Goal: Information Seeking & Learning: Learn about a topic

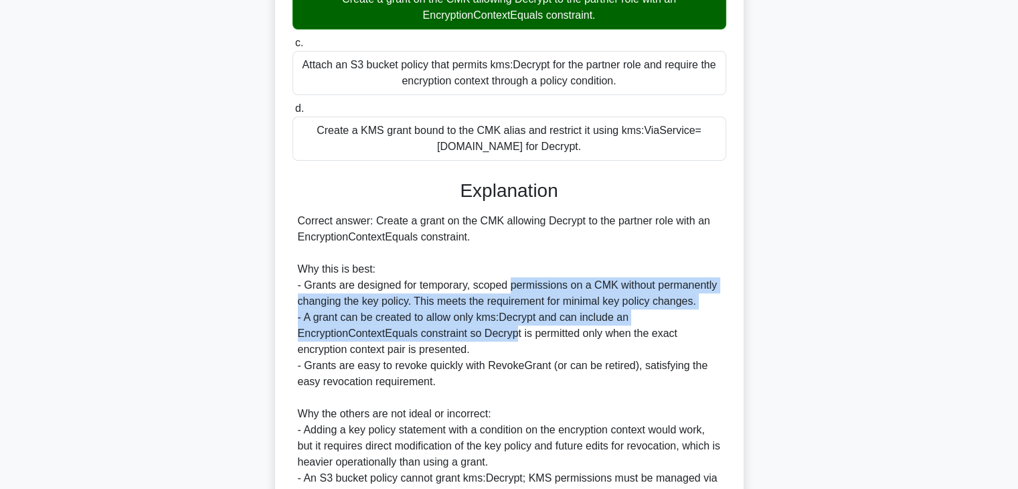
drag, startPoint x: 512, startPoint y: 278, endPoint x: 515, endPoint y: 327, distance: 49.6
click at [515, 327] on div "Correct answer: Create a grant on the CMK allowing Decrypt to the partner role …" at bounding box center [509, 389] width 423 height 353
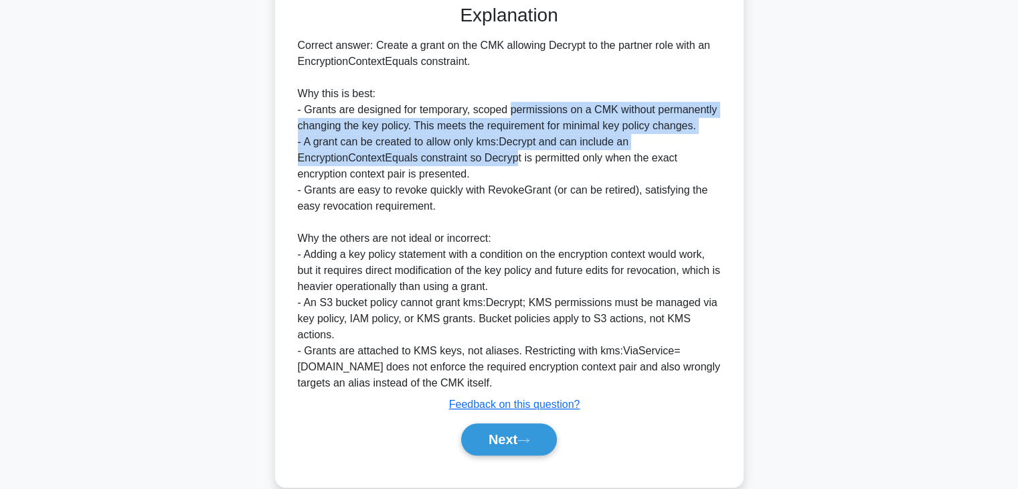
scroll to position [466, 0]
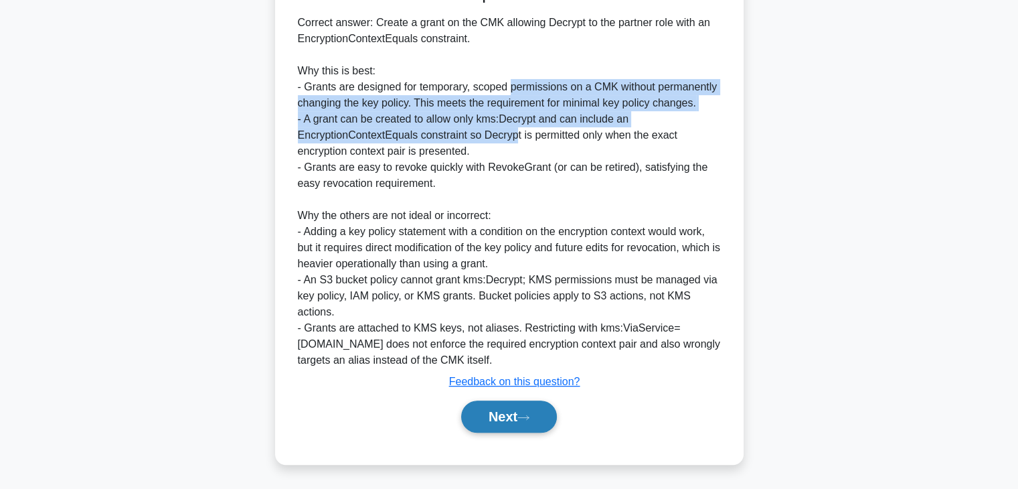
click at [519, 409] on button "Next" at bounding box center [509, 416] width 96 height 32
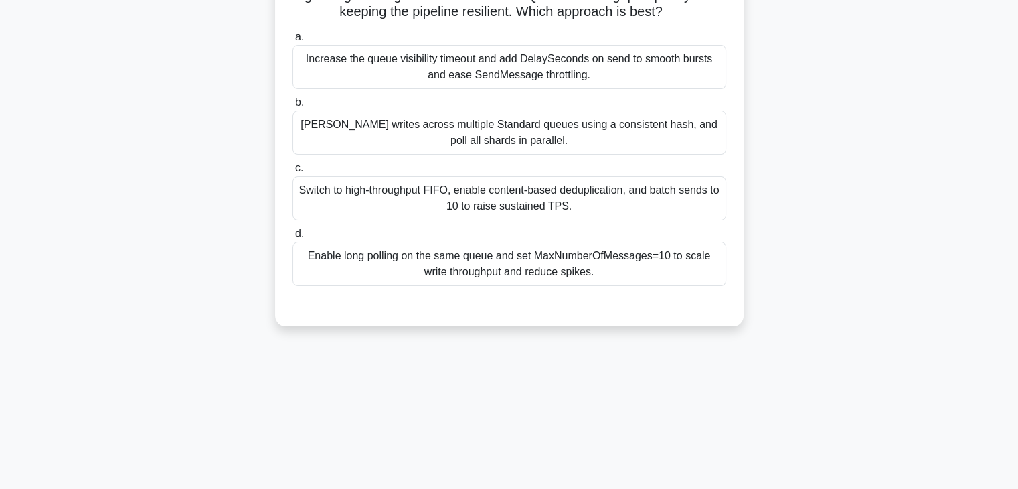
scroll to position [34, 0]
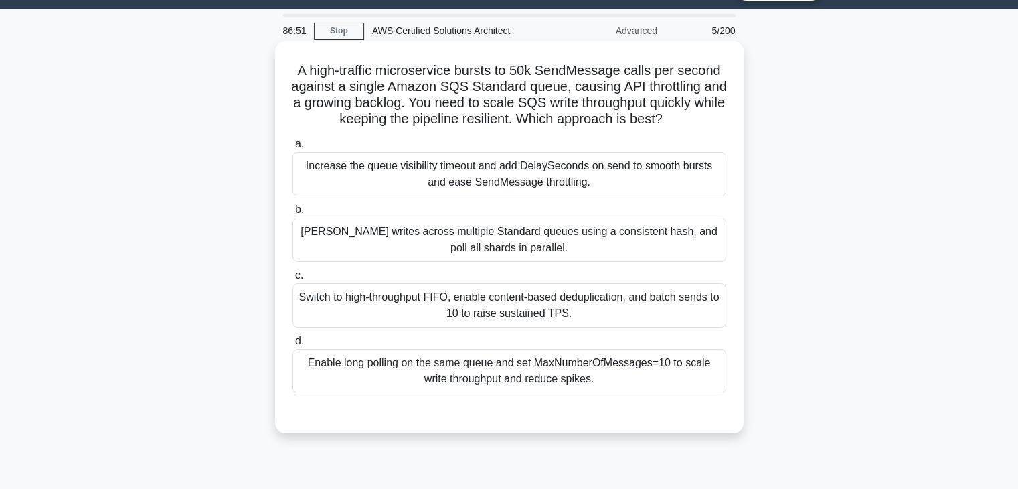
click at [487, 73] on h5 "A high-traffic microservice bursts to 50k SendMessage calls per second against …" at bounding box center [509, 95] width 436 height 66
click at [701, 84] on h5 "A high-traffic microservice bursts to 50k SendMessage calls per second against …" at bounding box center [509, 95] width 436 height 66
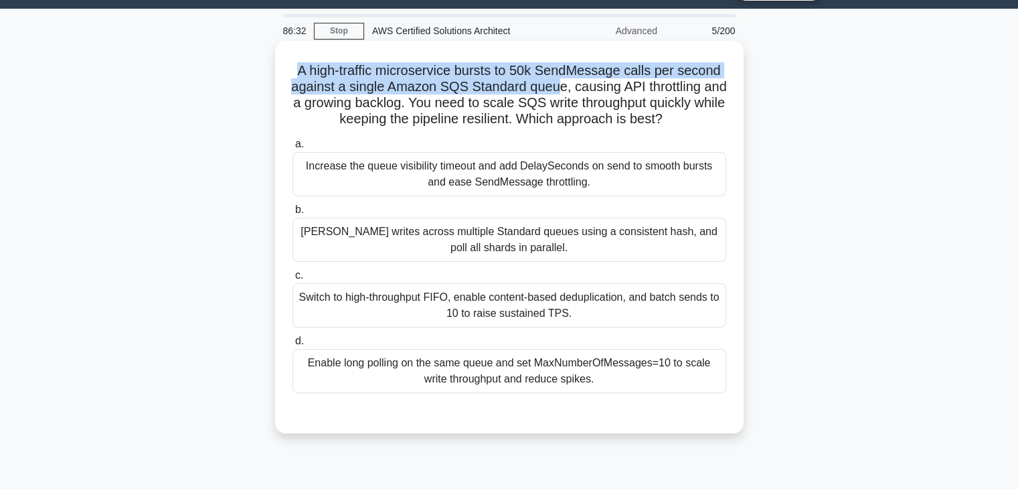
drag, startPoint x: 296, startPoint y: 72, endPoint x: 570, endPoint y: 86, distance: 274.1
click at [570, 86] on h5 "A high-traffic microservice bursts to 50k SendMessage calls per second against …" at bounding box center [509, 95] width 436 height 66
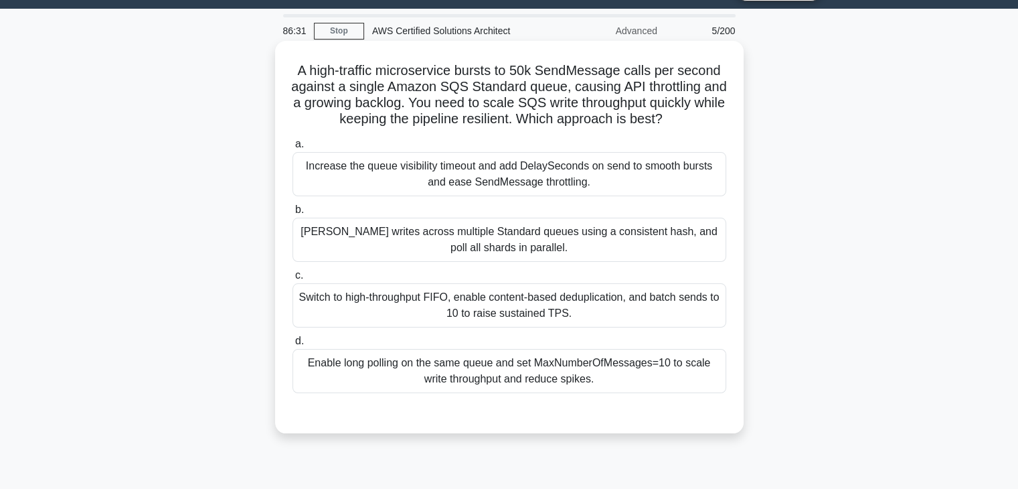
click at [592, 88] on h5 "A high-traffic microservice bursts to 50k SendMessage calls per second against …" at bounding box center [509, 95] width 436 height 66
drag, startPoint x: 592, startPoint y: 88, endPoint x: 426, endPoint y: 104, distance: 166.7
click at [426, 104] on h5 "A high-traffic microservice bursts to 50k SendMessage calls per second against …" at bounding box center [509, 95] width 436 height 66
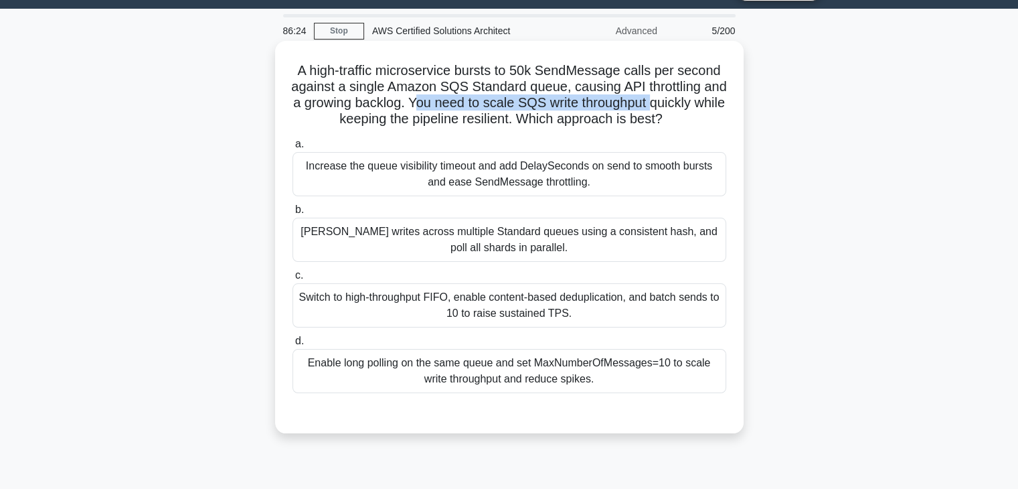
drag, startPoint x: 442, startPoint y: 102, endPoint x: 683, endPoint y: 108, distance: 241.0
click at [683, 108] on h5 "A high-traffic microservice bursts to 50k SendMessage calls per second against …" at bounding box center [509, 95] width 436 height 66
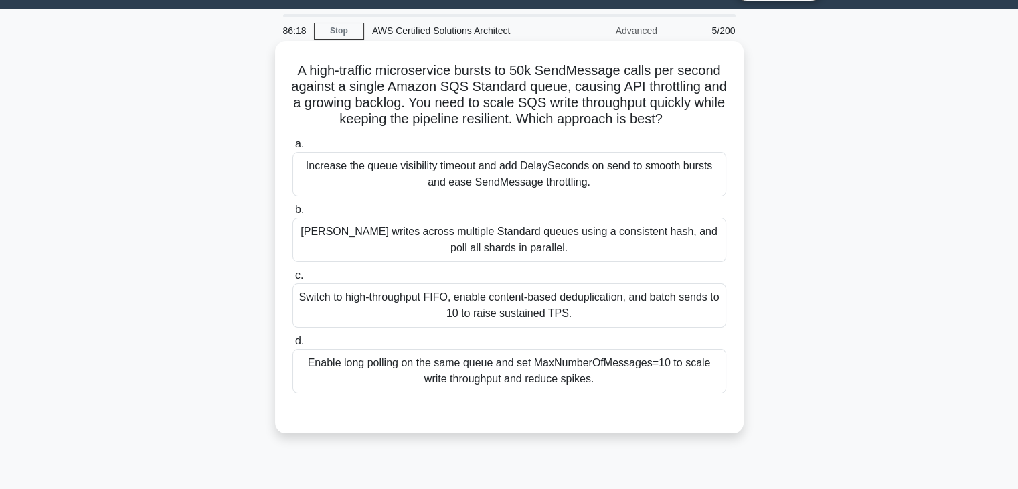
click at [545, 121] on h5 "A high-traffic microservice bursts to 50k SendMessage calls per second against …" at bounding box center [509, 95] width 436 height 66
drag, startPoint x: 545, startPoint y: 121, endPoint x: 689, endPoint y: 115, distance: 144.0
click at [689, 115] on h5 "A high-traffic microservice bursts to 50k SendMessage calls per second against …" at bounding box center [509, 95] width 436 height 66
click at [511, 238] on div "[PERSON_NAME] writes across multiple Standard queues using a consistent hash, a…" at bounding box center [509, 240] width 434 height 44
click at [292, 214] on input "b. [PERSON_NAME] writes across multiple Standard queues using a consistent hash…" at bounding box center [292, 209] width 0 height 9
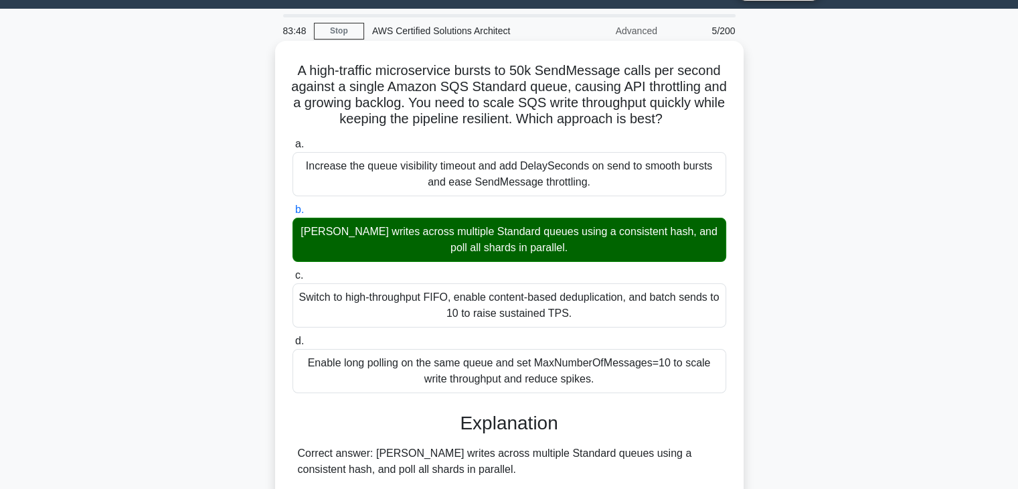
click at [321, 235] on div "[PERSON_NAME] writes across multiple Standard queues using a consistent hash, a…" at bounding box center [509, 240] width 434 height 44
click at [292, 214] on input "b. [PERSON_NAME] writes across multiple Standard queues using a consistent hash…" at bounding box center [292, 209] width 0 height 9
click at [321, 235] on div "[PERSON_NAME] writes across multiple Standard queues using a consistent hash, a…" at bounding box center [509, 240] width 434 height 44
click at [292, 214] on input "b. [PERSON_NAME] writes across multiple Standard queues using a consistent hash…" at bounding box center [292, 209] width 0 height 9
click at [383, 200] on div "a. Increase the queue visibility timeout and add DelaySeconds on send to smooth…" at bounding box center [509, 264] width 450 height 262
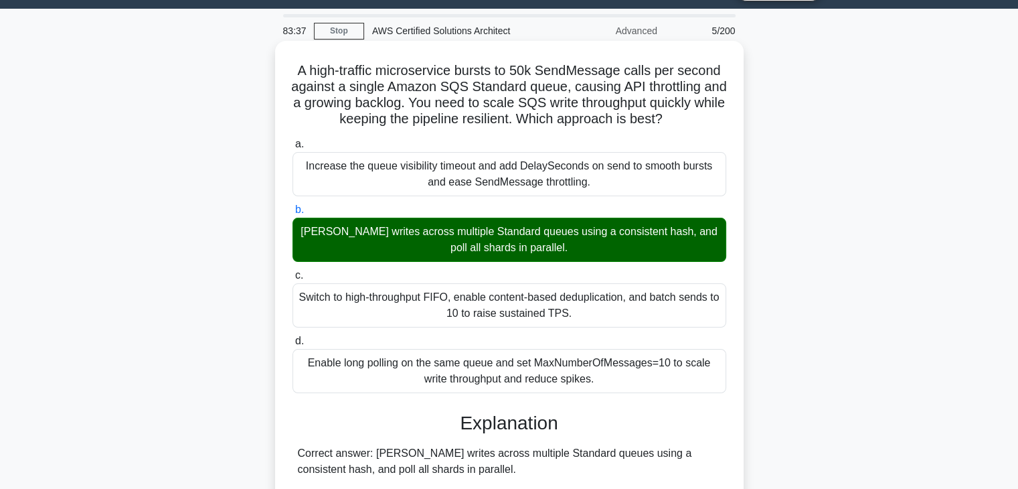
click at [335, 232] on div "[PERSON_NAME] writes across multiple Standard queues using a consistent hash, a…" at bounding box center [509, 240] width 434 height 44
click at [292, 214] on input "b. [PERSON_NAME] writes across multiple Standard queues using a consistent hash…" at bounding box center [292, 209] width 0 height 9
click at [335, 232] on div "[PERSON_NAME] writes across multiple Standard queues using a consistent hash, a…" at bounding box center [509, 240] width 434 height 44
click at [292, 214] on input "b. [PERSON_NAME] writes across multiple Standard queues using a consistent hash…" at bounding box center [292, 209] width 0 height 9
click at [335, 232] on div "[PERSON_NAME] writes across multiple Standard queues using a consistent hash, a…" at bounding box center [509, 240] width 434 height 44
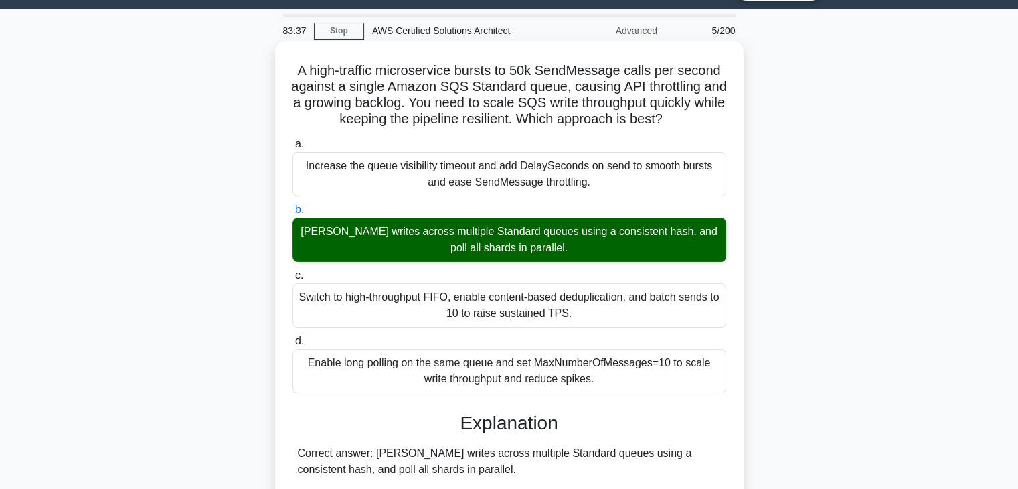
click at [292, 214] on input "b. [PERSON_NAME] writes across multiple Standard queues using a consistent hash…" at bounding box center [292, 209] width 0 height 9
click at [706, 135] on div "a. Increase the queue visibility timeout and add DelaySeconds on send to smooth…" at bounding box center [509, 264] width 450 height 262
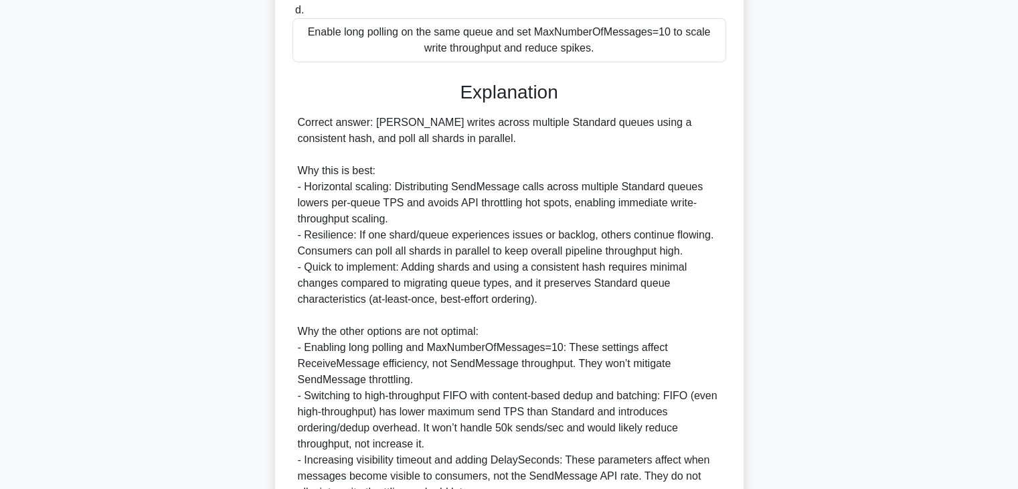
scroll to position [369, 0]
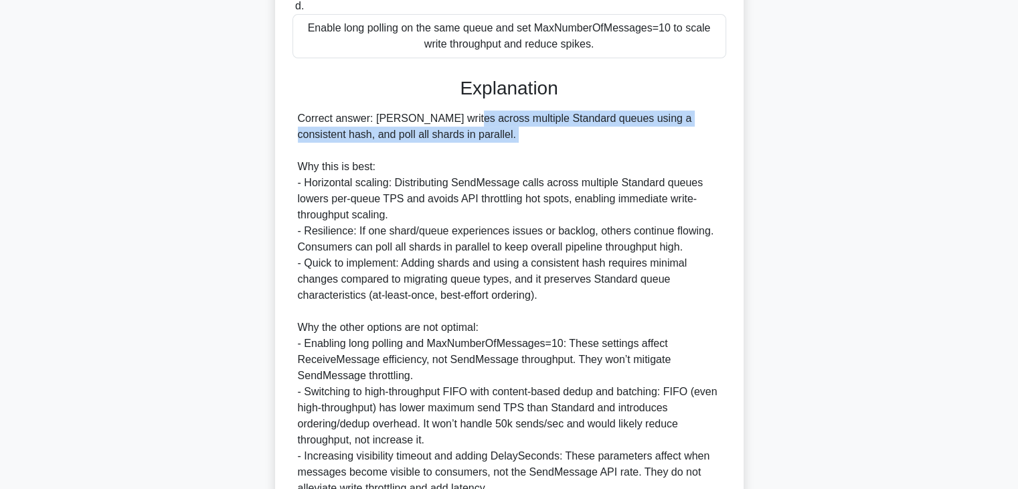
drag, startPoint x: 377, startPoint y: 123, endPoint x: 469, endPoint y: 151, distance: 95.3
click at [469, 151] on div "Correct answer: [PERSON_NAME] writes across multiple Standard queues using a co…" at bounding box center [509, 303] width 423 height 386
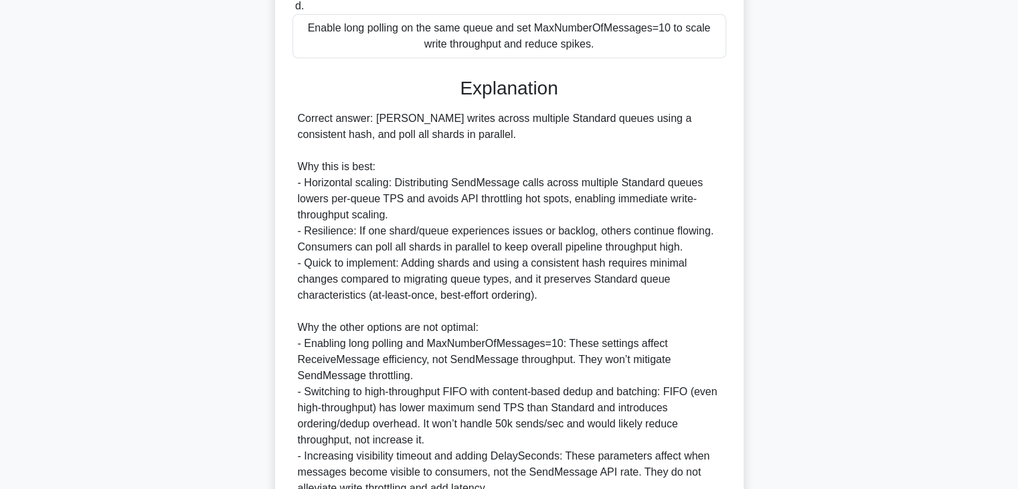
click at [305, 169] on div "Correct answer: [PERSON_NAME] writes across multiple Standard queues using a co…" at bounding box center [509, 303] width 423 height 386
click at [313, 183] on div "Correct answer: [PERSON_NAME] writes across multiple Standard queues using a co…" at bounding box center [509, 303] width 423 height 386
drag, startPoint x: 313, startPoint y: 183, endPoint x: 374, endPoint y: 180, distance: 61.0
click at [374, 180] on div "Correct answer: [PERSON_NAME] writes across multiple Standard queues using a co…" at bounding box center [509, 303] width 423 height 386
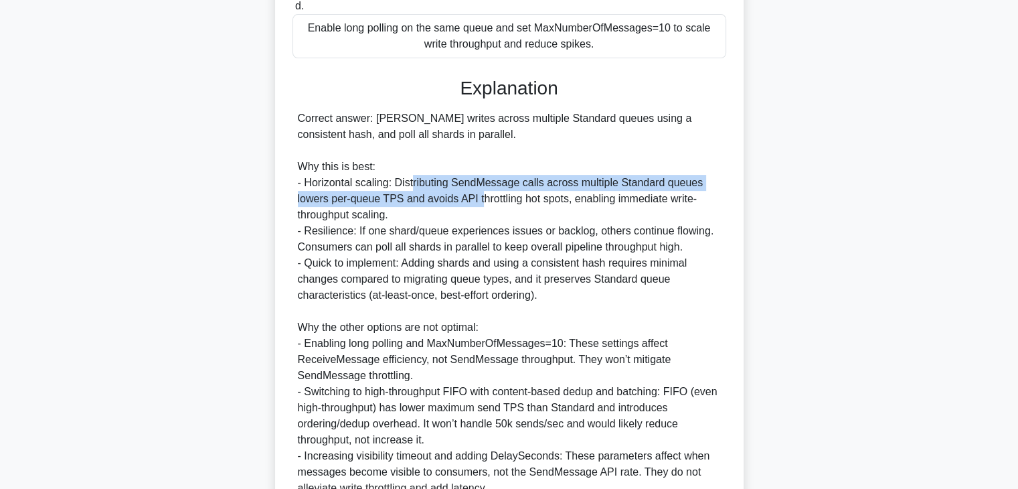
drag, startPoint x: 413, startPoint y: 178, endPoint x: 481, endPoint y: 199, distance: 71.4
click at [481, 199] on div "Correct answer: [PERSON_NAME] writes across multiple Standard queues using a co…" at bounding box center [509, 303] width 423 height 386
drag, startPoint x: 566, startPoint y: 201, endPoint x: 568, endPoint y: 183, distance: 17.5
click at [568, 183] on div "Correct answer: [PERSON_NAME] writes across multiple Standard queues using a co…" at bounding box center [509, 303] width 423 height 386
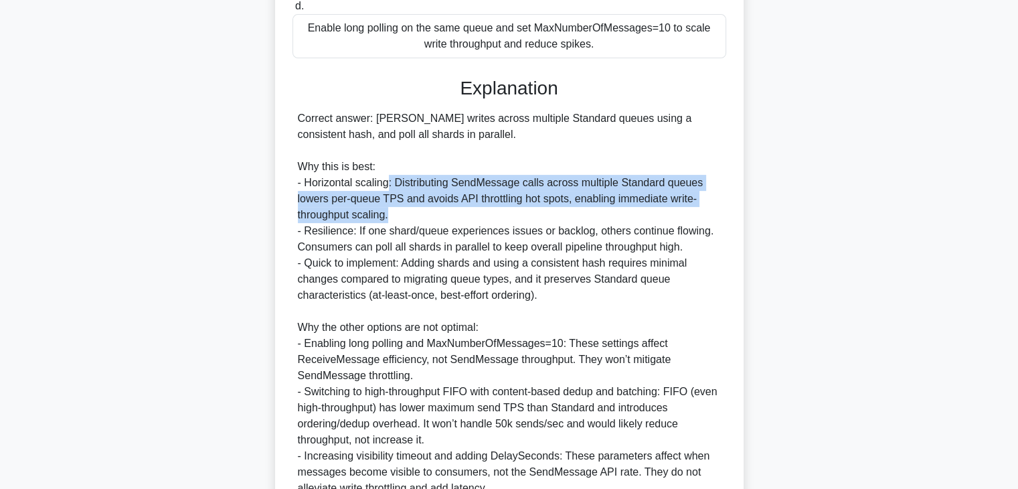
drag, startPoint x: 389, startPoint y: 218, endPoint x: 389, endPoint y: 185, distance: 32.1
click at [389, 185] on div "Correct answer: [PERSON_NAME] writes across multiple Standard queues using a co…" at bounding box center [509, 303] width 423 height 386
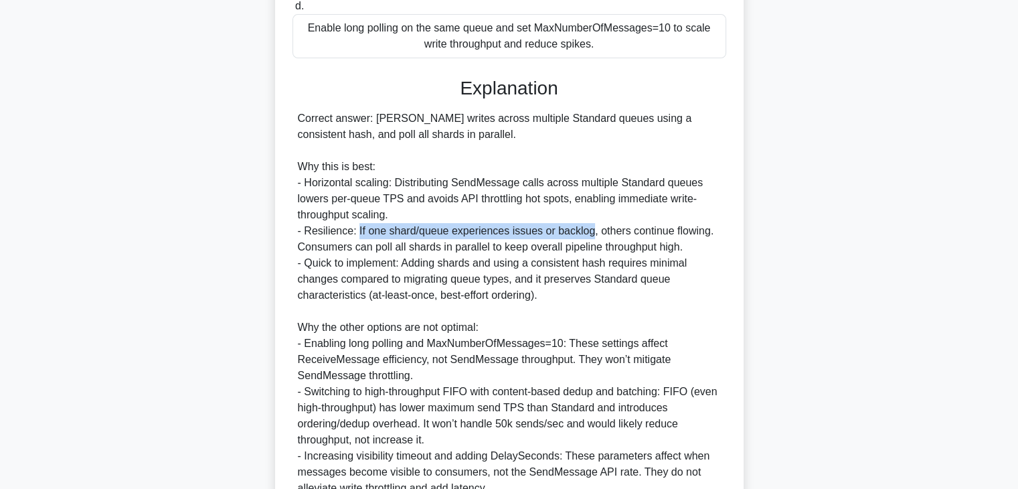
drag, startPoint x: 357, startPoint y: 231, endPoint x: 589, endPoint y: 233, distance: 232.3
click at [589, 233] on div "Correct answer: [PERSON_NAME] writes across multiple Standard queues using a co…" at bounding box center [509, 303] width 423 height 386
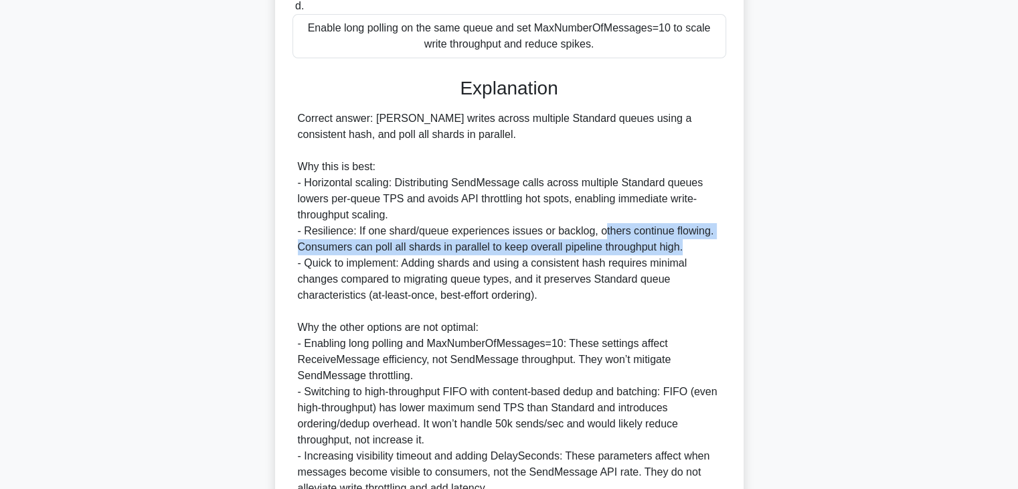
drag, startPoint x: 597, startPoint y: 234, endPoint x: 699, endPoint y: 239, distance: 101.9
click at [699, 239] on div "Correct answer: [PERSON_NAME] writes across multiple Standard queues using a co…" at bounding box center [509, 303] width 423 height 386
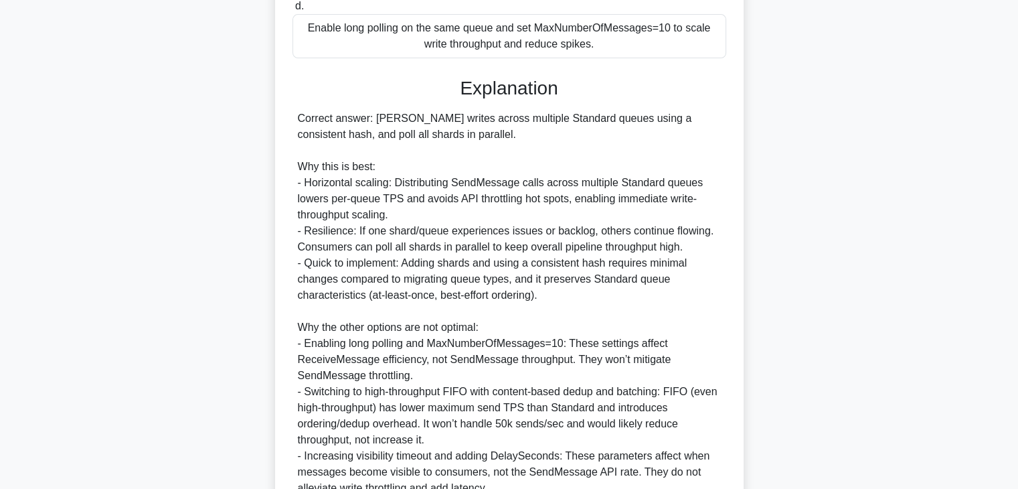
click at [312, 266] on div "Correct answer: [PERSON_NAME] writes across multiple Standard queues using a co…" at bounding box center [509, 303] width 423 height 386
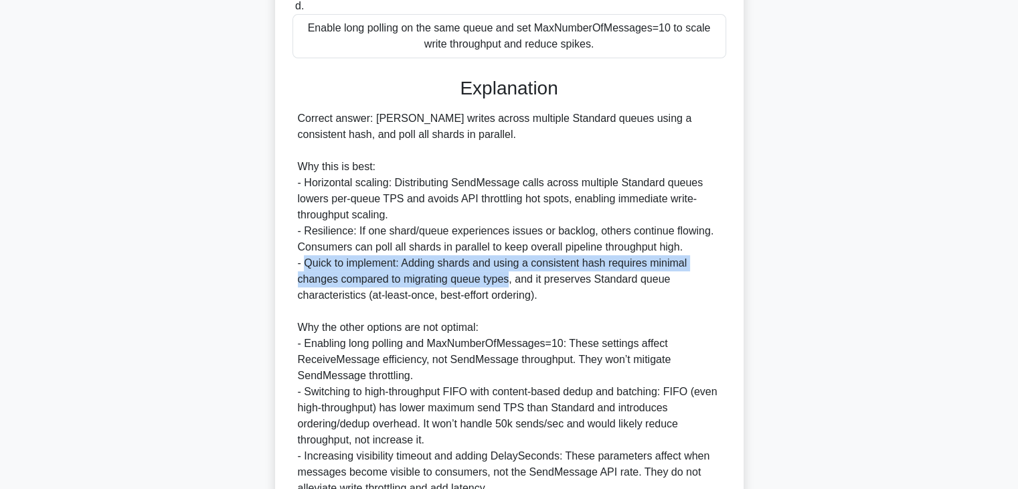
drag, startPoint x: 312, startPoint y: 266, endPoint x: 498, endPoint y: 278, distance: 186.5
click at [498, 278] on div "Correct answer: [PERSON_NAME] writes across multiple Standard queues using a co…" at bounding box center [509, 303] width 423 height 386
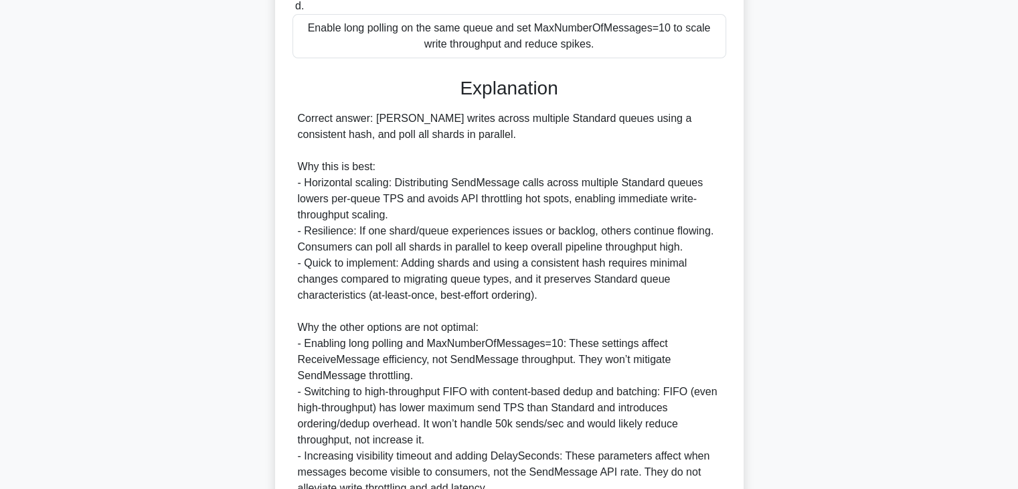
click at [588, 281] on div "Correct answer: [PERSON_NAME] writes across multiple Standard queues using a co…" at bounding box center [509, 303] width 423 height 386
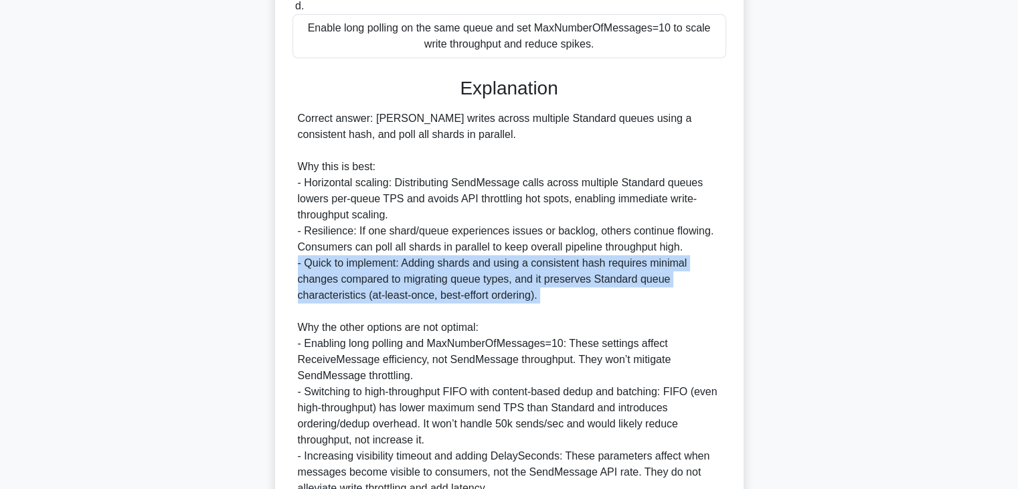
click at [588, 281] on div "Correct answer: [PERSON_NAME] writes across multiple Standard queues using a co…" at bounding box center [509, 303] width 423 height 386
click at [373, 298] on div "Correct answer: [PERSON_NAME] writes across multiple Standard queues using a co…" at bounding box center [509, 303] width 423 height 386
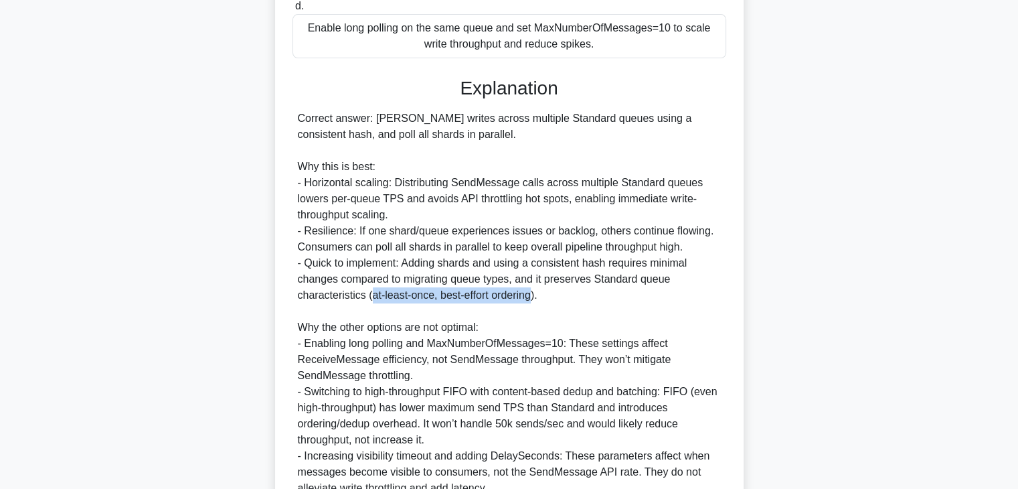
drag, startPoint x: 373, startPoint y: 298, endPoint x: 501, endPoint y: 292, distance: 127.3
click at [501, 292] on div "Correct answer: [PERSON_NAME] writes across multiple Standard queues using a co…" at bounding box center [509, 303] width 423 height 386
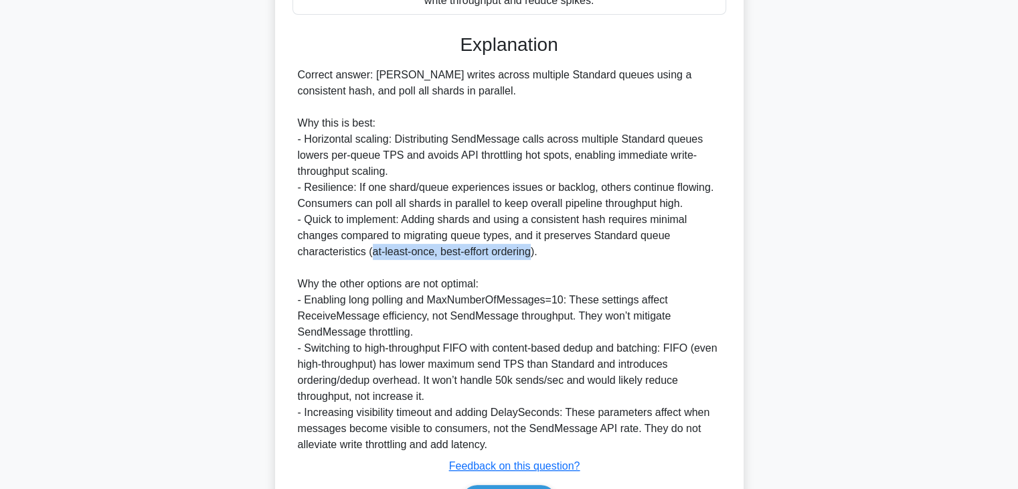
scroll to position [436, 0]
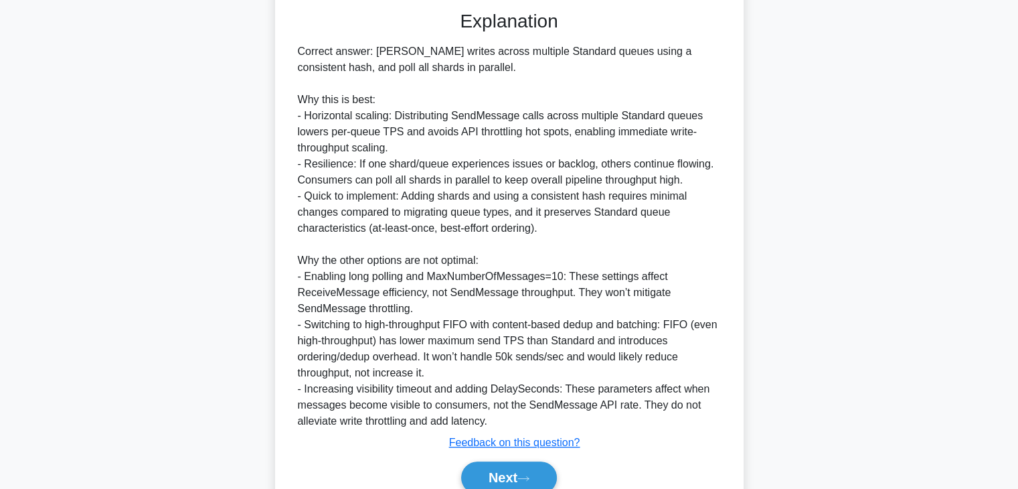
click at [320, 276] on div "Correct answer: [PERSON_NAME] writes across multiple Standard queues using a co…" at bounding box center [509, 237] width 423 height 386
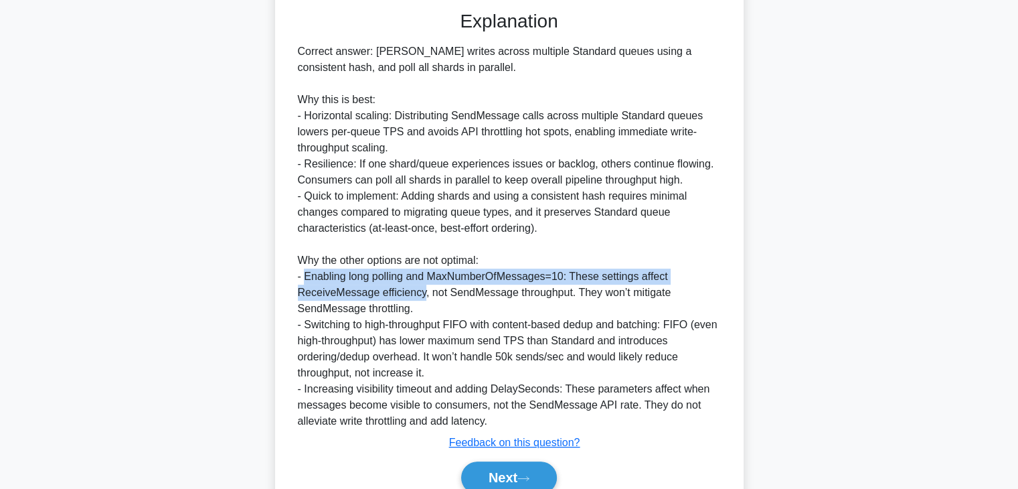
drag, startPoint x: 320, startPoint y: 276, endPoint x: 390, endPoint y: 290, distance: 71.7
click at [390, 290] on div "Correct answer: [PERSON_NAME] writes across multiple Standard queues using a co…" at bounding box center [509, 237] width 423 height 386
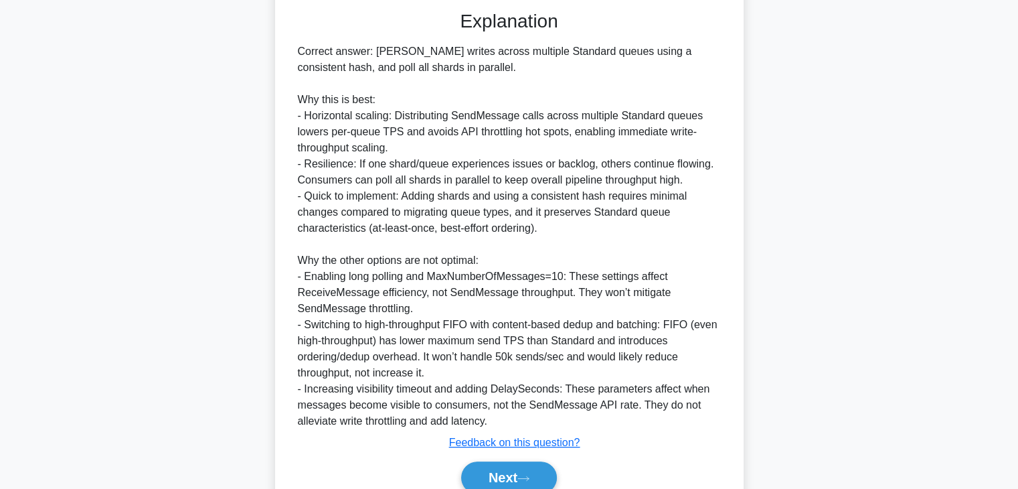
click at [431, 292] on div "Correct answer: [PERSON_NAME] writes across multiple Standard queues using a co…" at bounding box center [509, 237] width 423 height 386
drag, startPoint x: 431, startPoint y: 292, endPoint x: 547, endPoint y: 293, distance: 115.8
click at [547, 293] on div "Correct answer: [PERSON_NAME] writes across multiple Standard queues using a co…" at bounding box center [509, 237] width 423 height 386
click at [357, 362] on div "Correct answer: [PERSON_NAME] writes across multiple Standard queues using a co…" at bounding box center [509, 237] width 423 height 386
drag, startPoint x: 357, startPoint y: 362, endPoint x: 412, endPoint y: 353, distance: 55.7
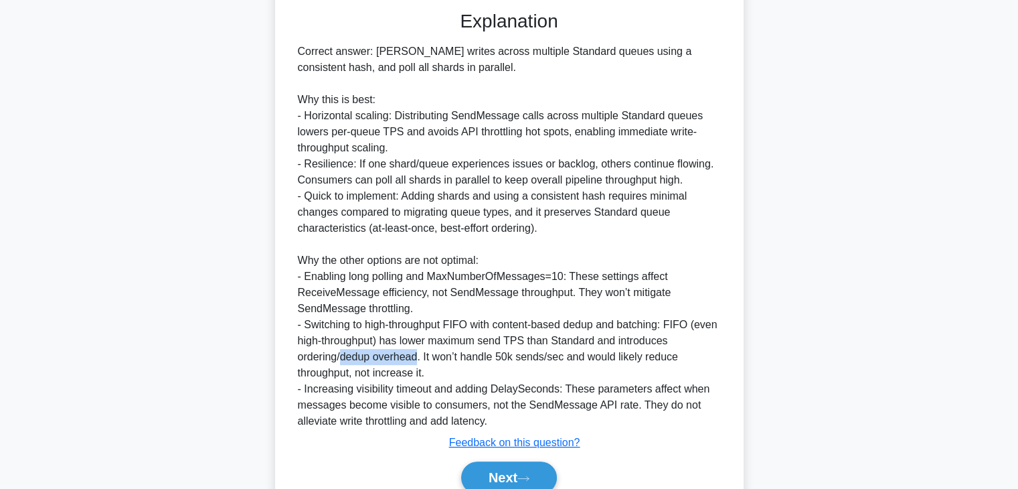
click at [412, 353] on div "Correct answer: [PERSON_NAME] writes across multiple Standard queues using a co…" at bounding box center [509, 237] width 423 height 386
click at [359, 359] on div "Correct answer: [PERSON_NAME] writes across multiple Standard queues using a co…" at bounding box center [509, 237] width 423 height 386
click at [442, 313] on div "Correct answer: [PERSON_NAME] writes across multiple Standard queues using a co…" at bounding box center [509, 237] width 423 height 386
